Goal: Check status: Check status

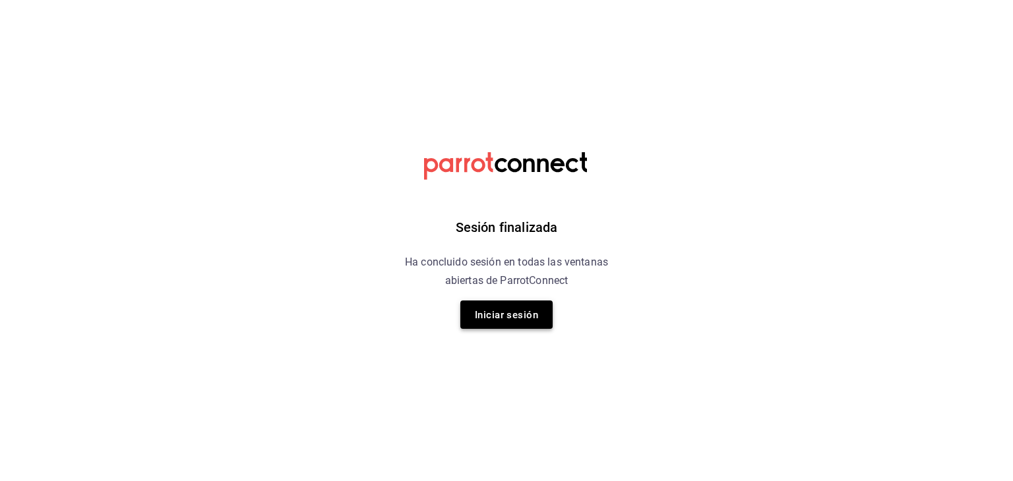
click at [494, 322] on font "Iniciar sesión" at bounding box center [506, 315] width 63 height 18
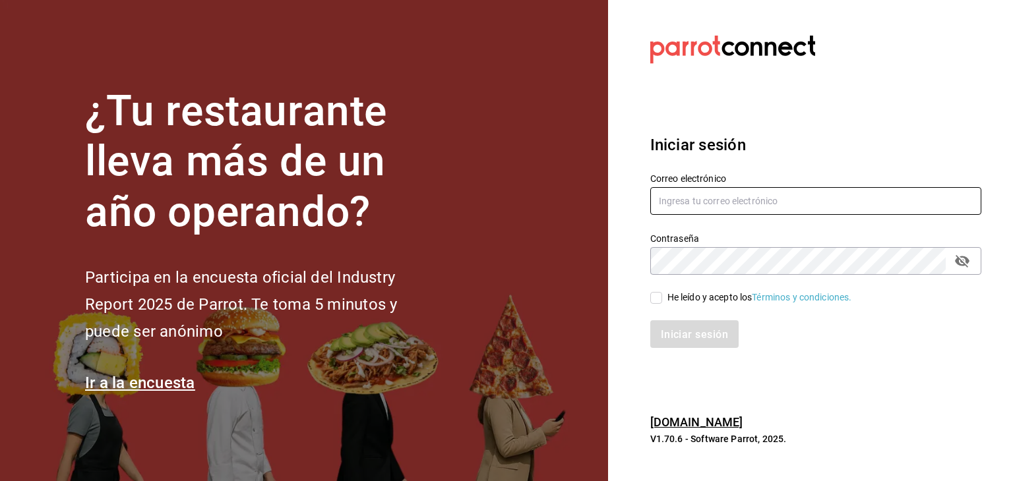
type input "akashisushixpress@gmail.com"
click at [654, 303] on input "He leído y acepto los Términos y condiciones." at bounding box center [656, 298] width 12 height 12
checkbox input "true"
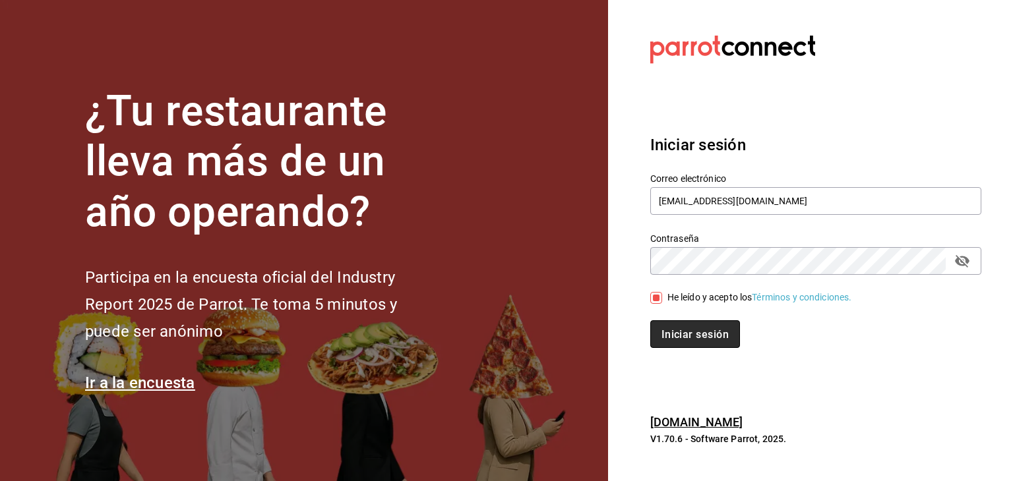
click at [666, 336] on font "Iniciar sesión" at bounding box center [694, 334] width 67 height 13
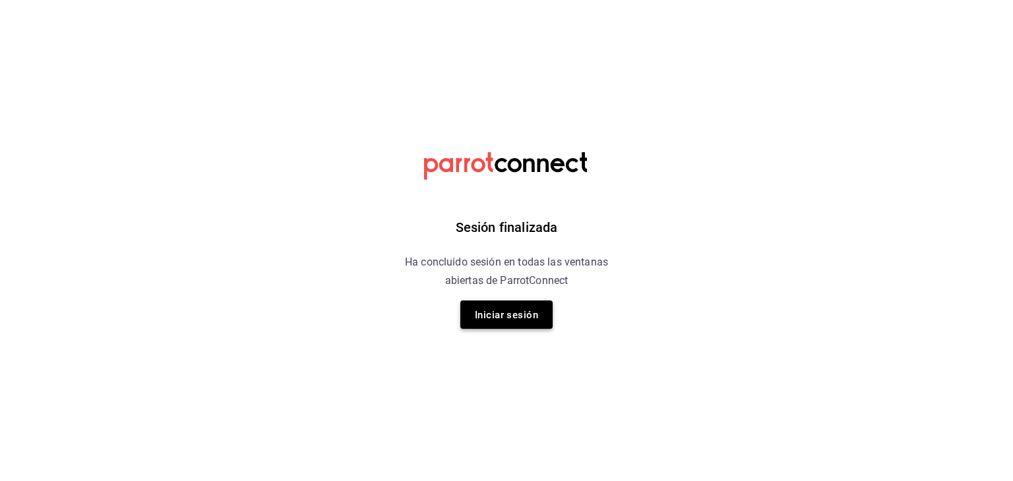
click at [501, 312] on font "Iniciar sesión" at bounding box center [506, 315] width 63 height 12
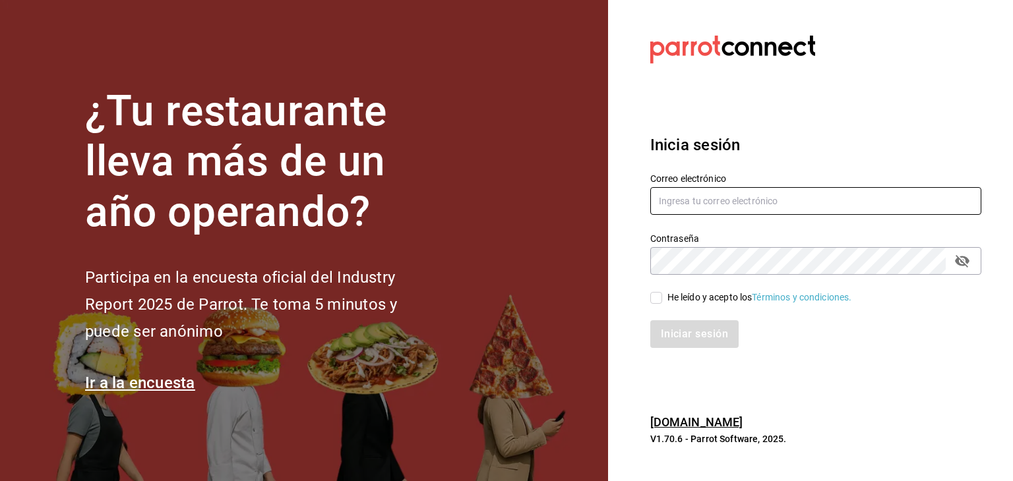
type input "akashisushixpress@gmail.com"
drag, startPoint x: 662, startPoint y: 283, endPoint x: 659, endPoint y: 301, distance: 17.3
click at [659, 301] on div "He leído y acepto los Términos y condiciones." at bounding box center [807, 290] width 347 height 30
click at [659, 301] on input "He leído y acepto los Términos y condiciones." at bounding box center [656, 298] width 12 height 12
checkbox input "true"
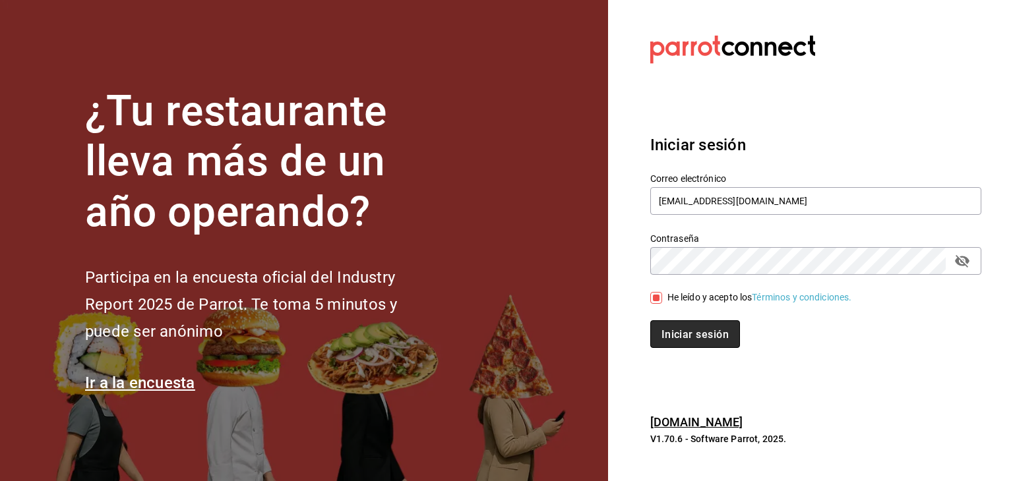
click at [661, 324] on button "Iniciar sesión" at bounding box center [695, 334] width 90 height 28
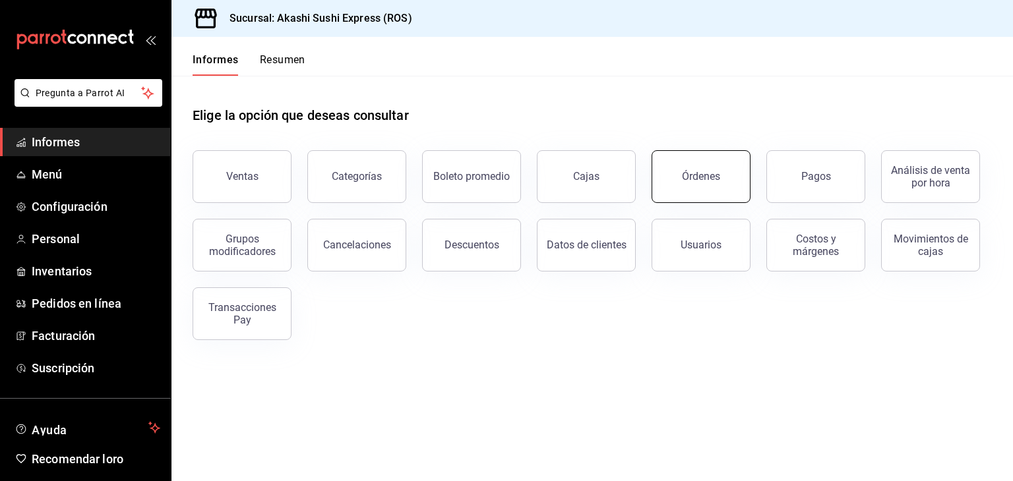
click at [660, 175] on button "Órdenes" at bounding box center [700, 176] width 99 height 53
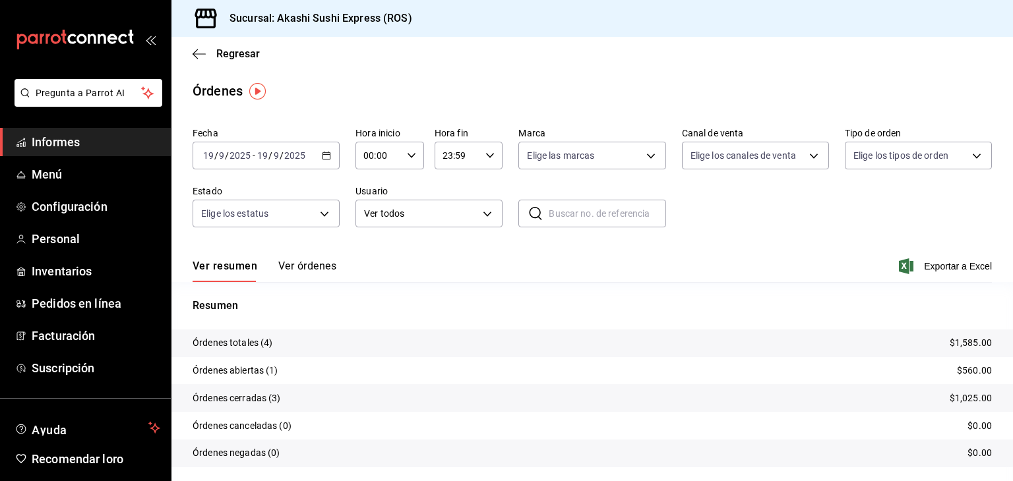
click at [324, 154] on icon "button" at bounding box center [326, 155] width 9 height 9
click at [227, 227] on span "Ayer" at bounding box center [255, 225] width 102 height 14
click at [301, 278] on button "Ver órdenes" at bounding box center [307, 270] width 58 height 23
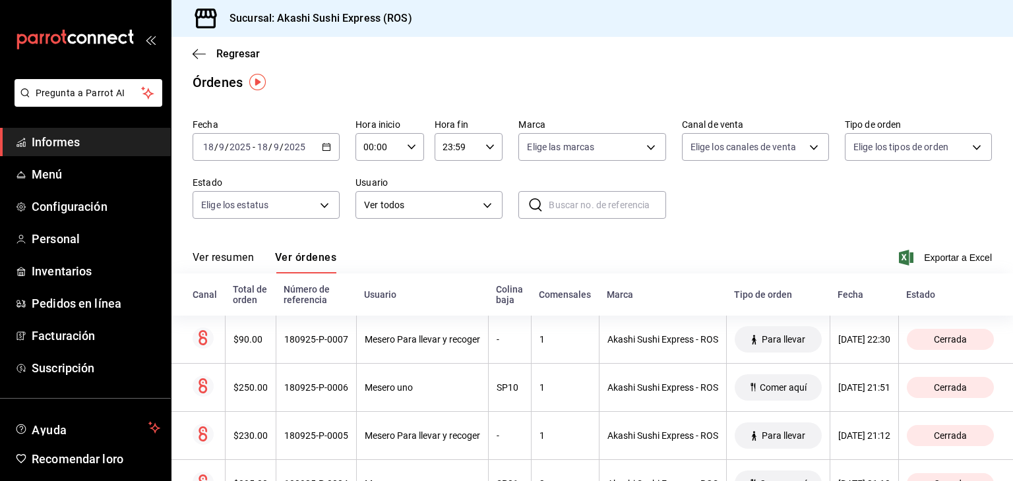
scroll to position [5, 0]
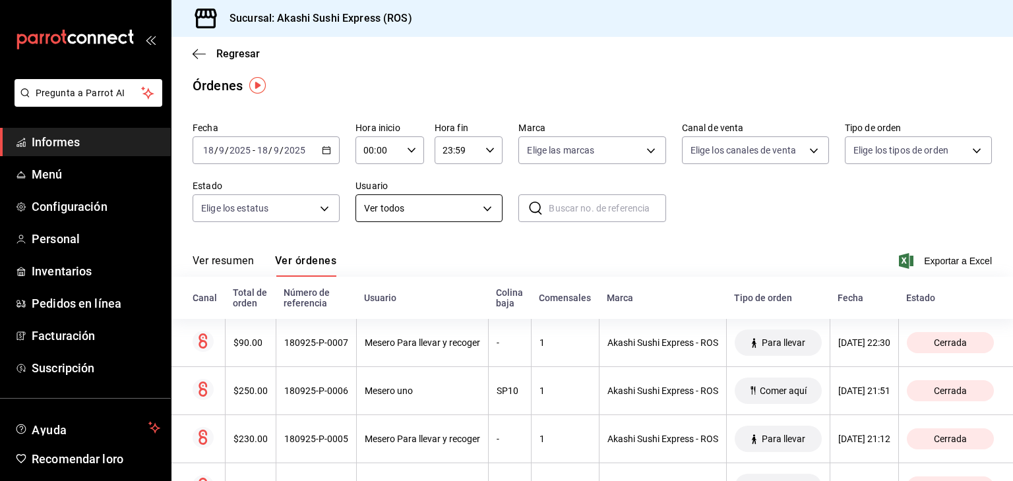
click at [405, 208] on body "Pregunta a Parrot AI Informes Menú Configuración Personal Inventarios Pedidos e…" at bounding box center [506, 240] width 1013 height 481
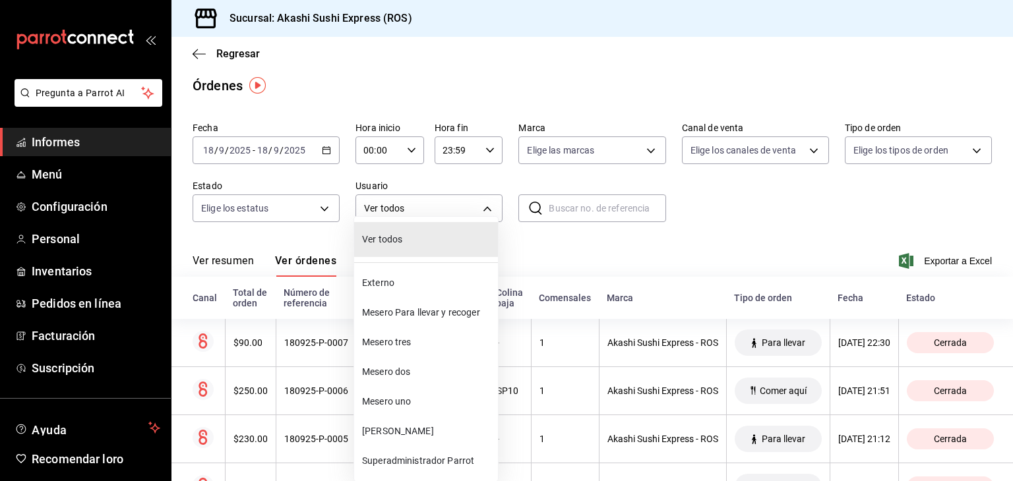
click at [644, 254] on div at bounding box center [506, 240] width 1013 height 481
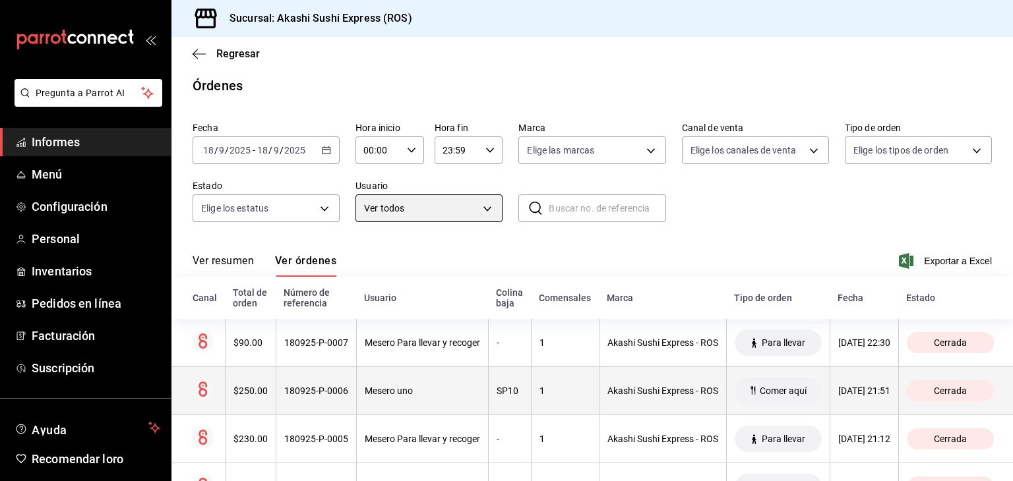
scroll to position [127, 0]
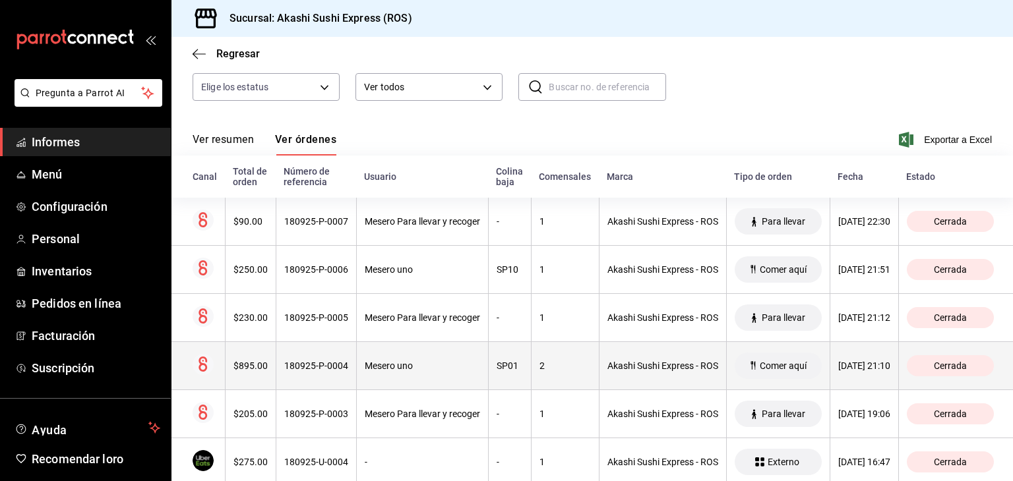
click at [336, 369] on font "180925-P-0004" at bounding box center [316, 366] width 64 height 11
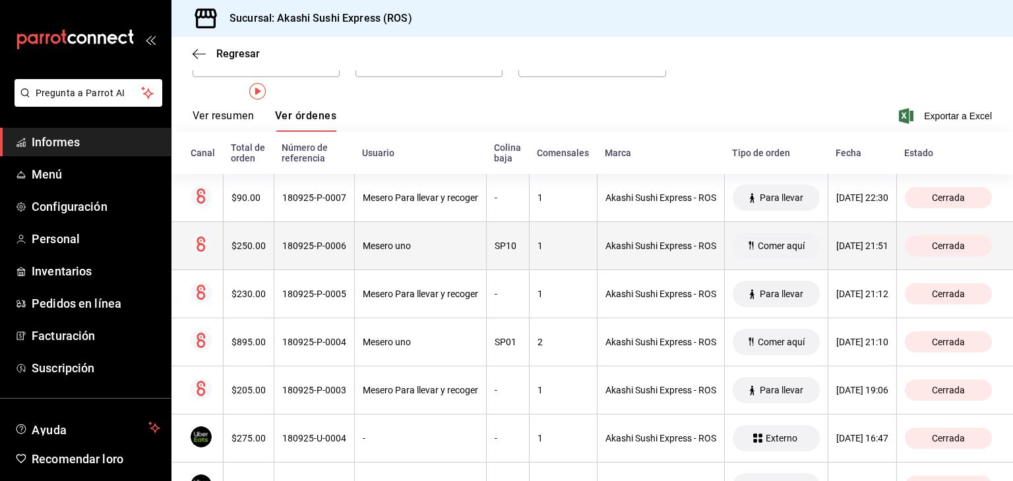
scroll to position [0, 0]
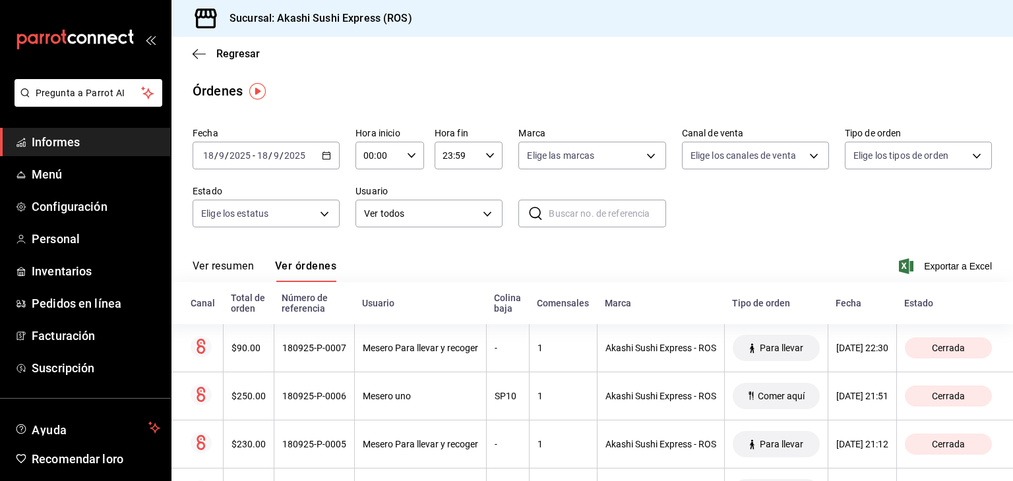
click at [229, 266] on font "Ver resumen" at bounding box center [222, 266] width 61 height 13
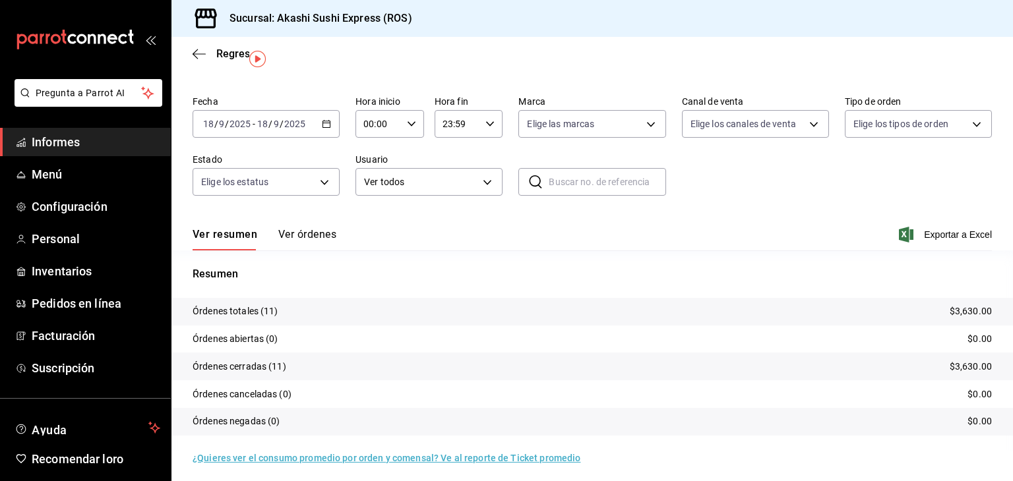
scroll to position [32, 0]
click at [452, 231] on div "Ver resumen Ver órdenes Exportar a Excel" at bounding box center [591, 231] width 799 height 39
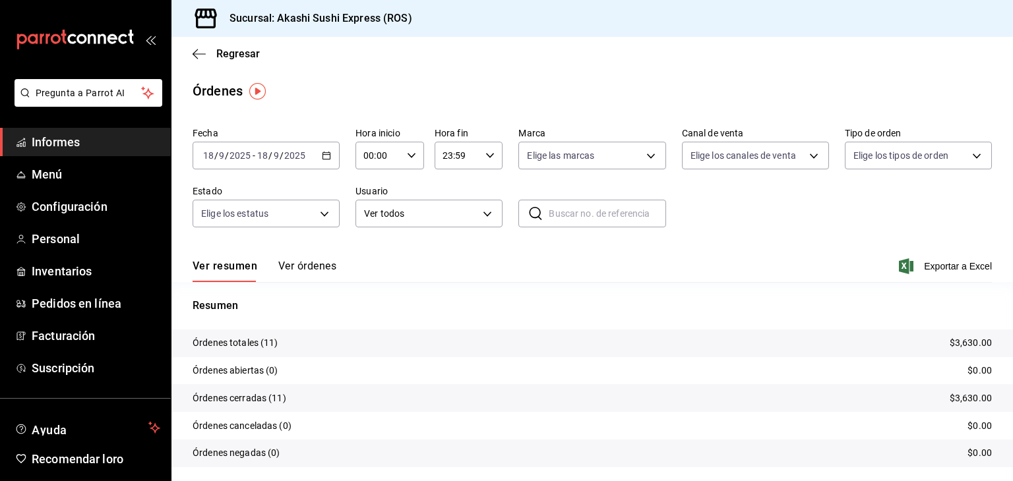
scroll to position [37, 0]
